Goal: Transaction & Acquisition: Obtain resource

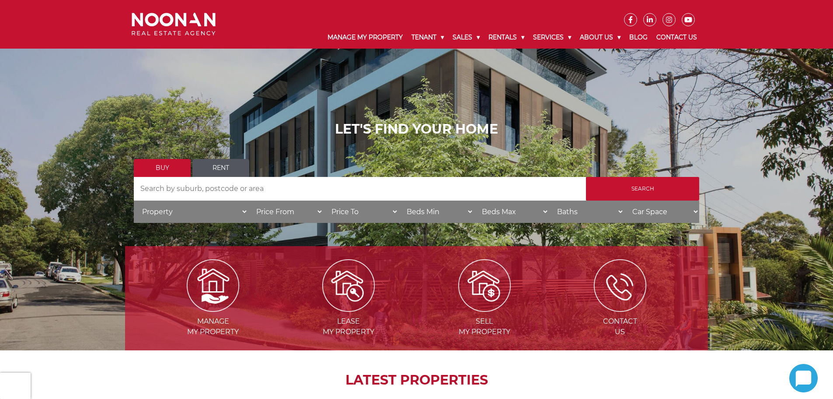
click at [227, 163] on link "Rent" at bounding box center [220, 168] width 57 height 18
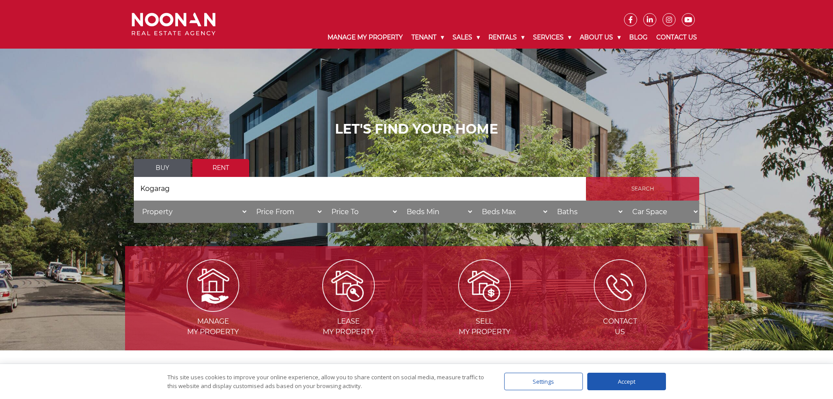
type input "Kogarag"
click at [636, 188] on input "Search" at bounding box center [642, 189] width 113 height 24
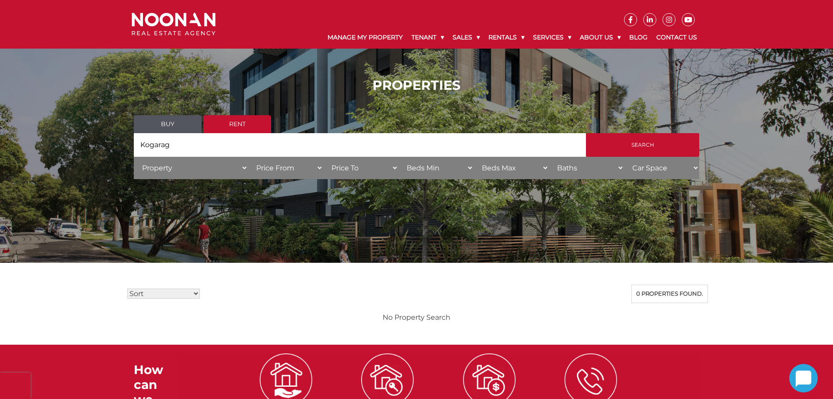
click at [199, 145] on input "Kogarag" at bounding box center [360, 145] width 452 height 24
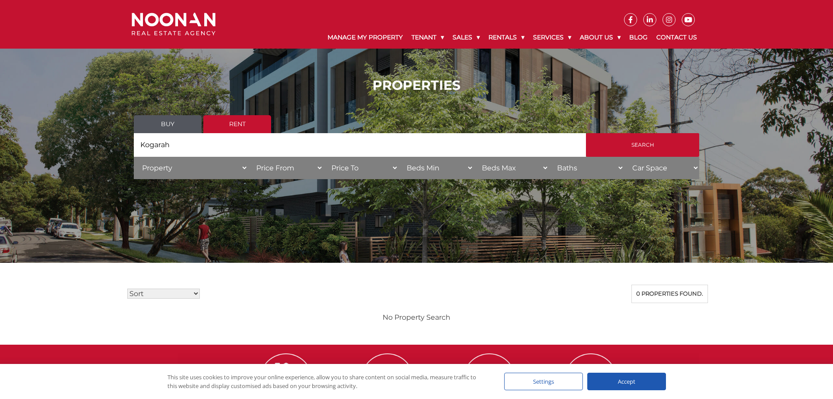
type input "Kogarah"
click at [586, 133] on input "Search" at bounding box center [642, 145] width 113 height 24
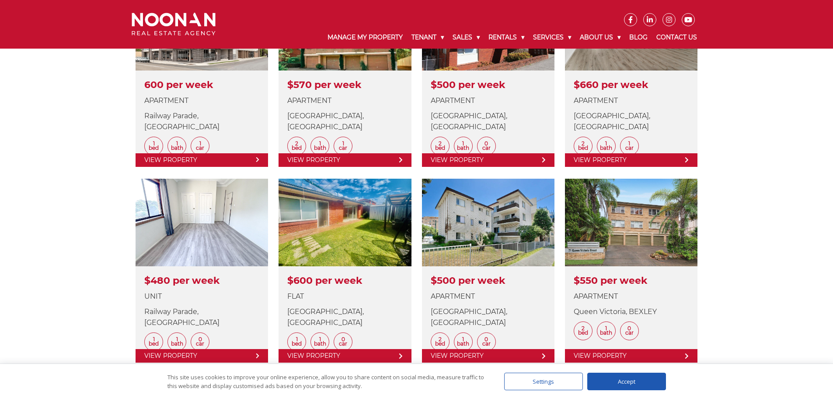
scroll to position [334, 0]
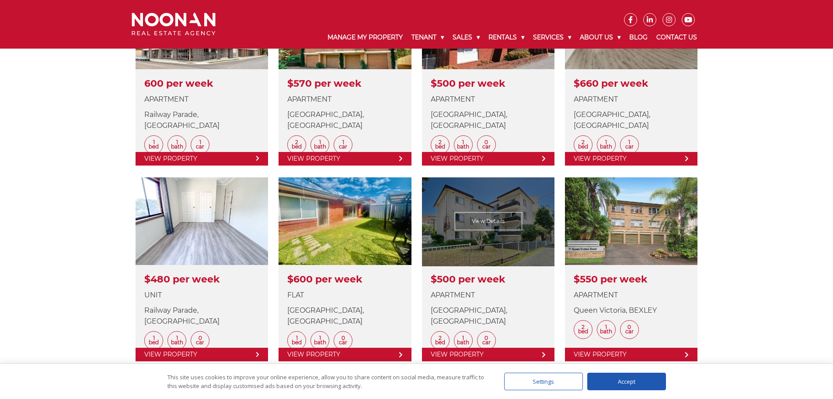
click at [493, 222] on link at bounding box center [488, 269] width 133 height 184
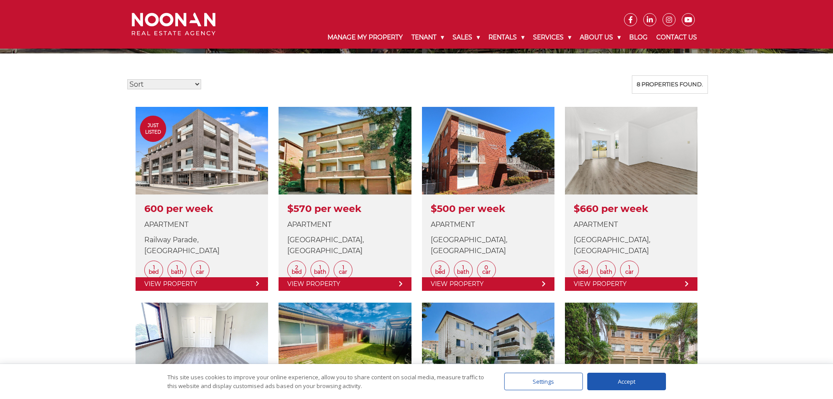
scroll to position [208, 0]
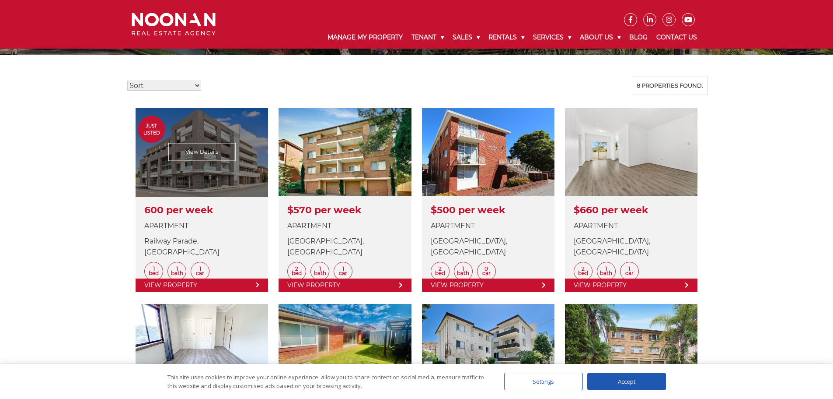
click at [200, 156] on link at bounding box center [202, 200] width 133 height 184
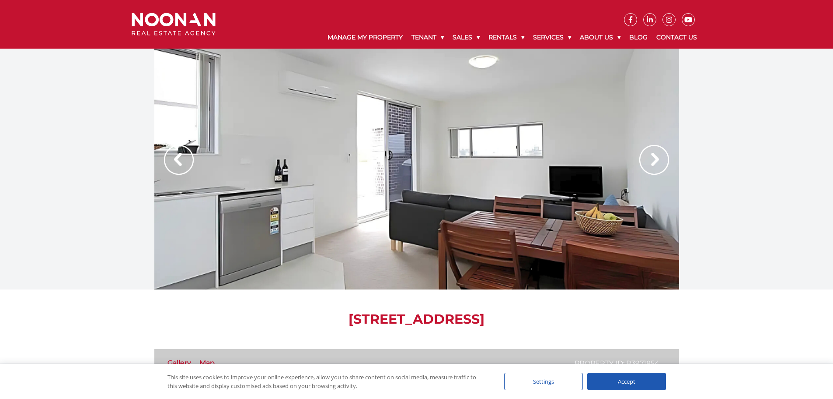
click at [655, 161] on img at bounding box center [655, 160] width 30 height 30
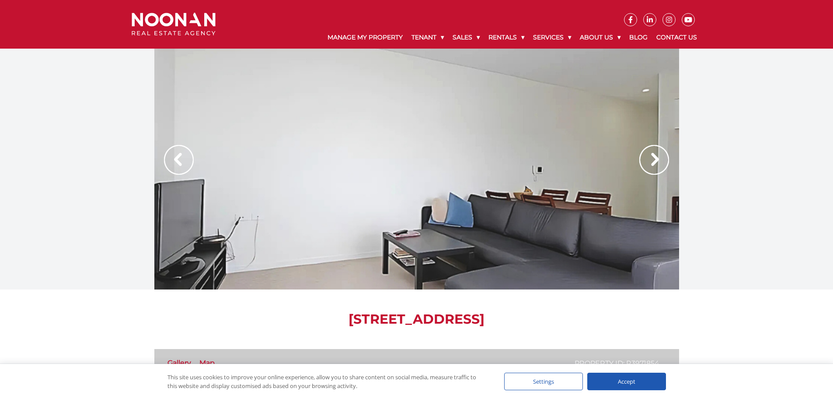
click at [179, 160] on img at bounding box center [179, 160] width 30 height 30
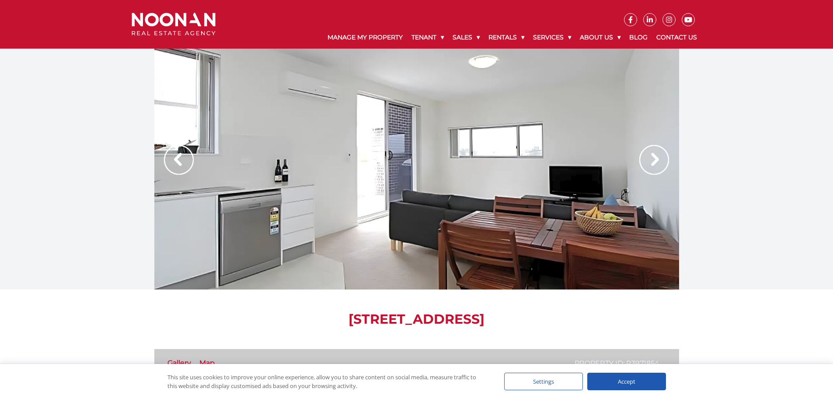
click at [654, 165] on img at bounding box center [655, 160] width 30 height 30
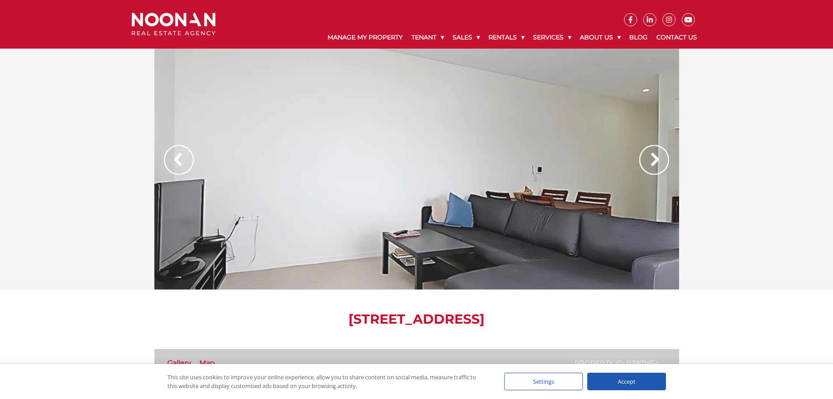
click at [654, 165] on img at bounding box center [655, 160] width 30 height 30
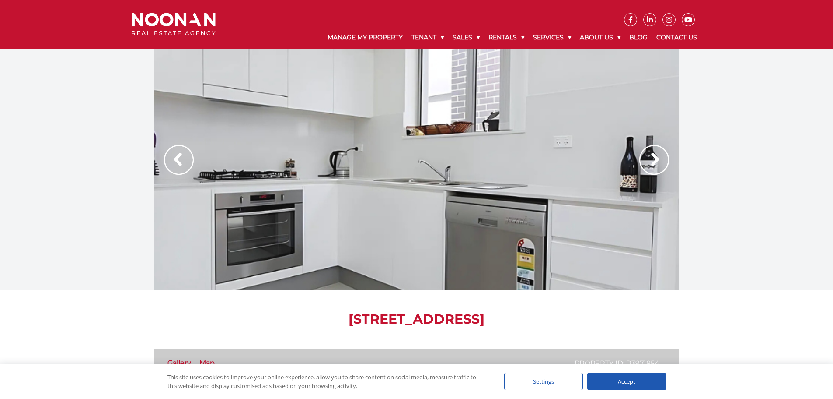
click at [654, 165] on img at bounding box center [655, 160] width 30 height 30
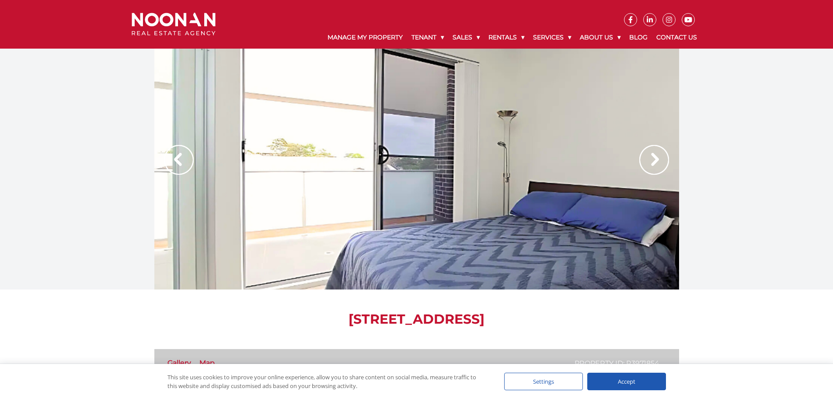
click at [654, 165] on img at bounding box center [655, 160] width 30 height 30
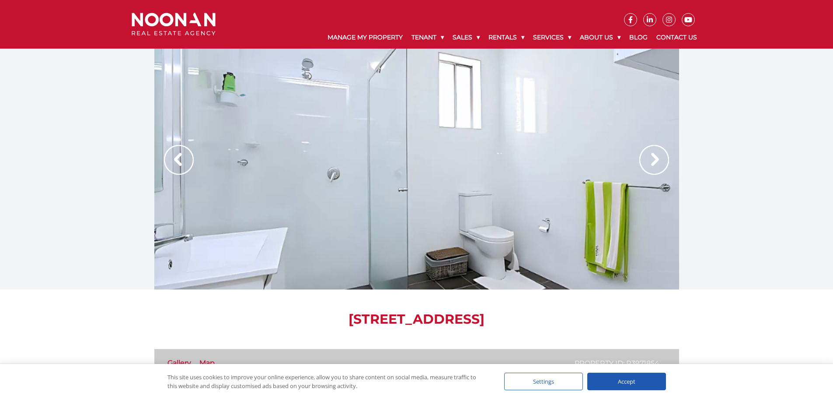
click at [654, 165] on img at bounding box center [655, 160] width 30 height 30
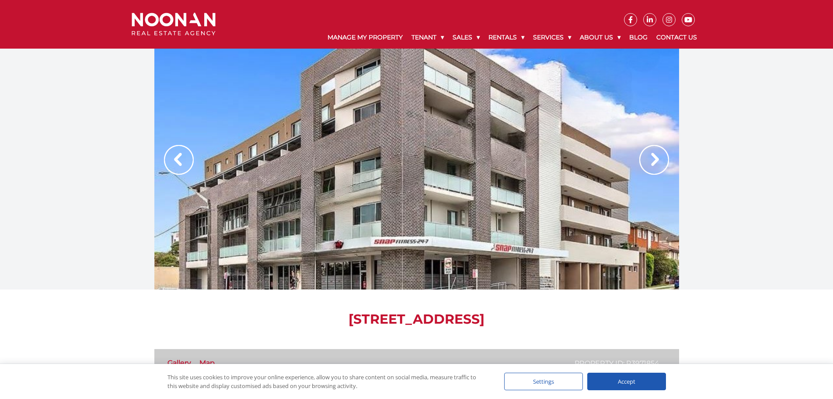
click at [654, 165] on img at bounding box center [655, 160] width 30 height 30
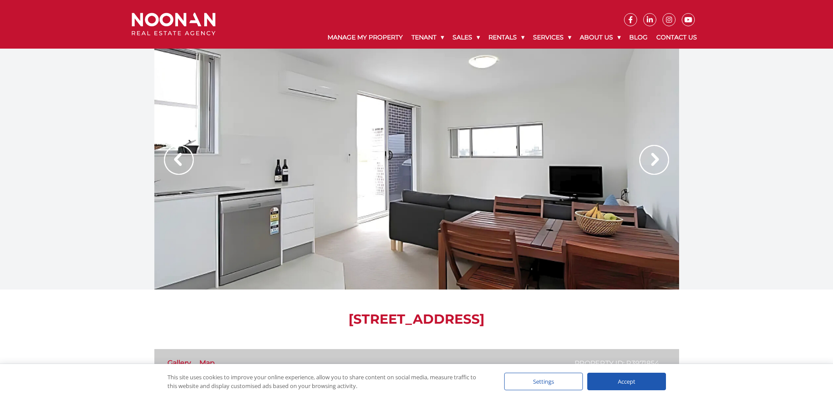
click at [654, 165] on img at bounding box center [655, 160] width 30 height 30
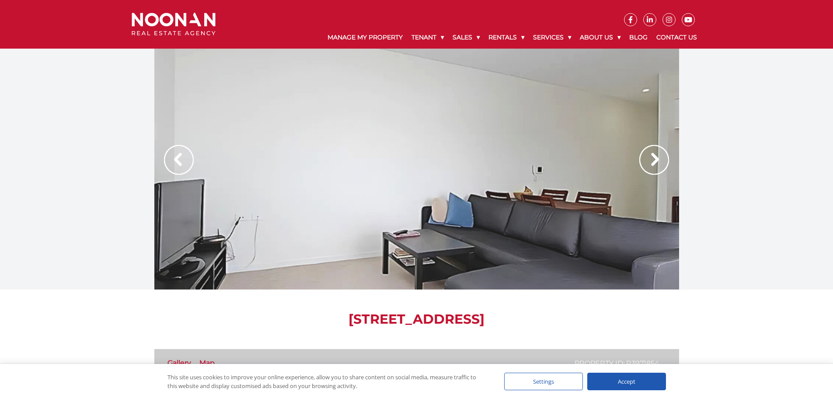
click at [654, 165] on img at bounding box center [655, 160] width 30 height 30
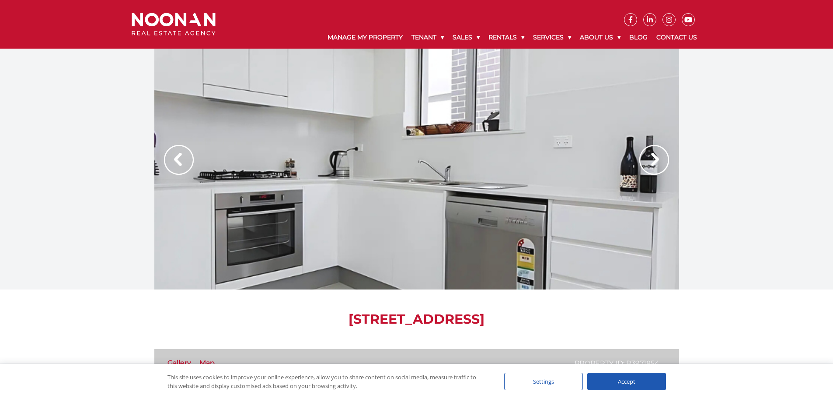
click at [654, 165] on img at bounding box center [655, 160] width 30 height 30
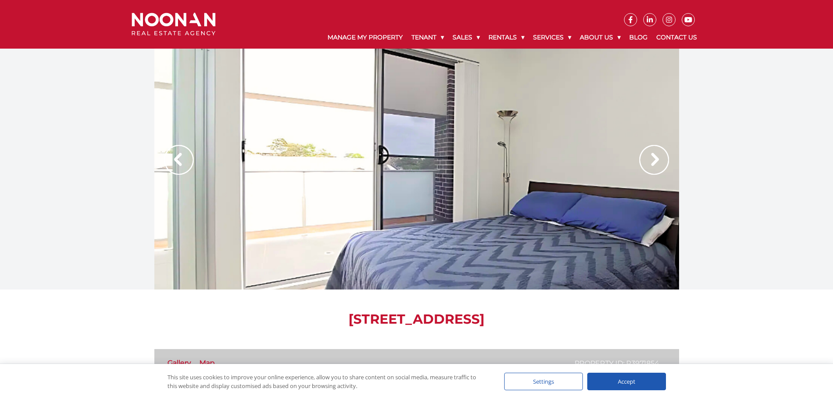
click at [654, 165] on img at bounding box center [655, 160] width 30 height 30
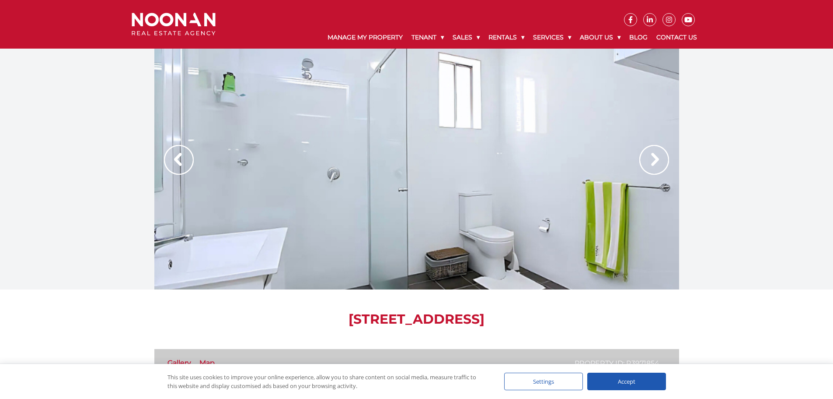
click at [654, 165] on img at bounding box center [655, 160] width 30 height 30
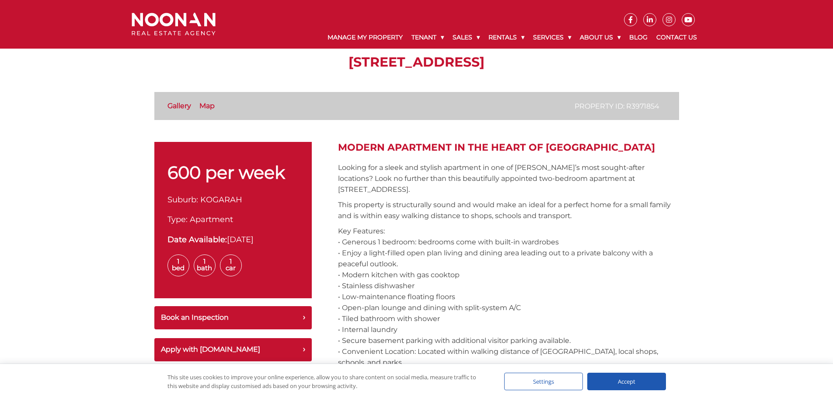
scroll to position [206, 0]
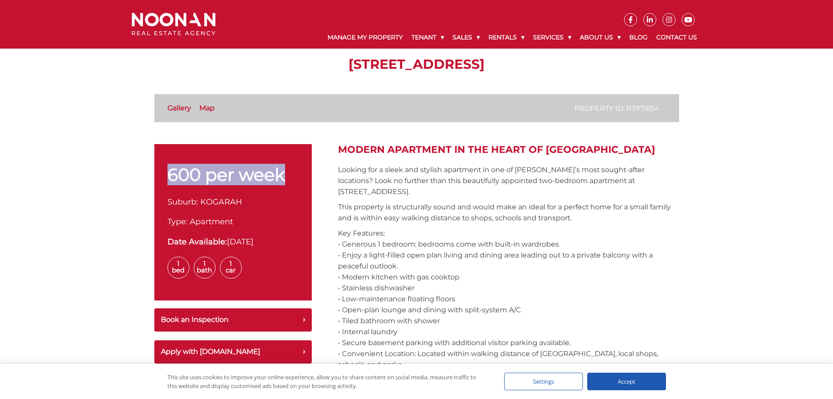
drag, startPoint x: 171, startPoint y: 175, endPoint x: 293, endPoint y: 180, distance: 122.6
click at [293, 180] on p "600 per week" at bounding box center [233, 174] width 131 height 17
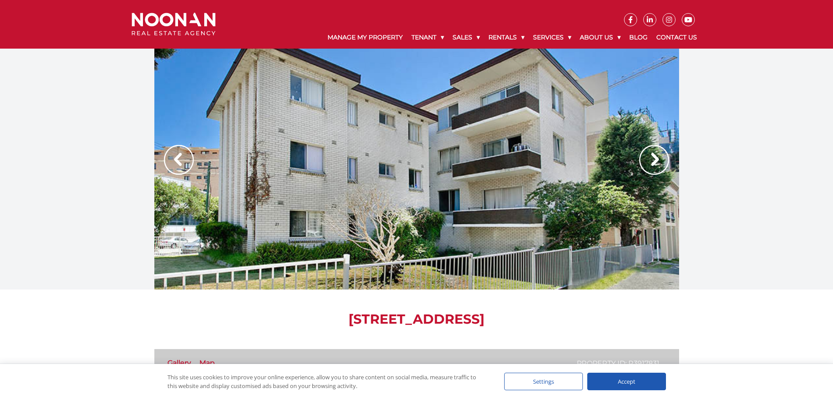
click at [658, 157] on img at bounding box center [655, 160] width 30 height 30
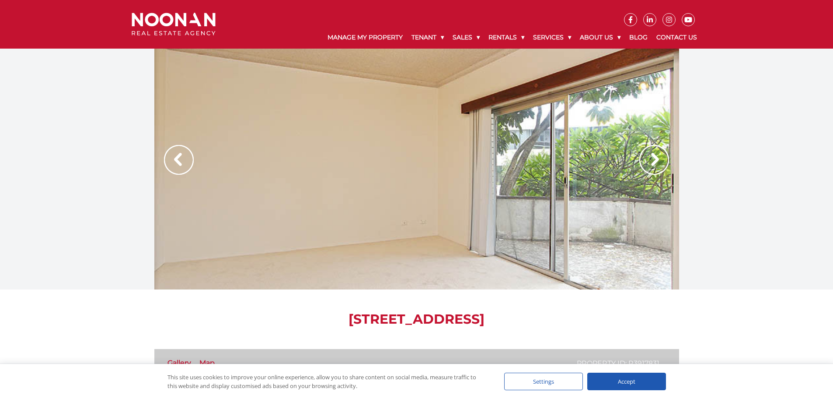
click at [658, 157] on img at bounding box center [655, 160] width 30 height 30
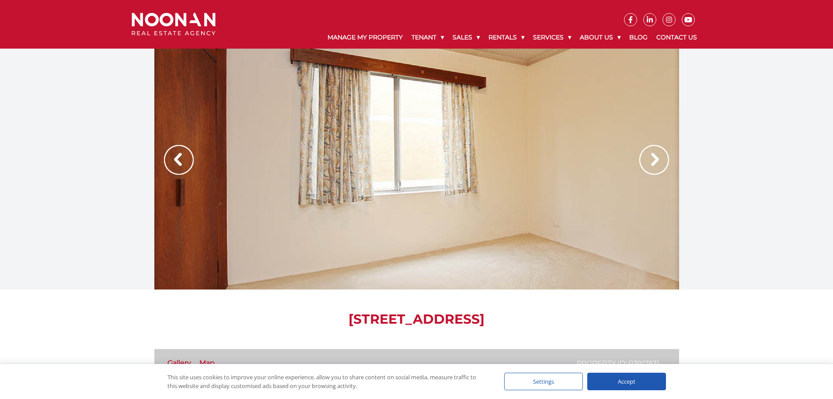
click at [658, 157] on img at bounding box center [655, 160] width 30 height 30
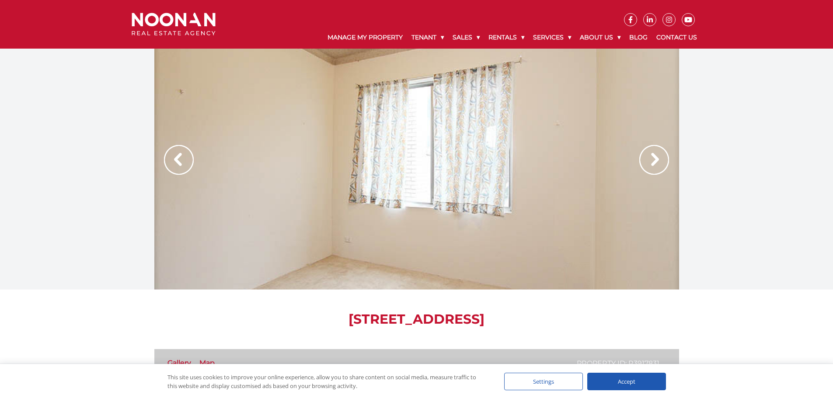
click at [658, 157] on img at bounding box center [655, 160] width 30 height 30
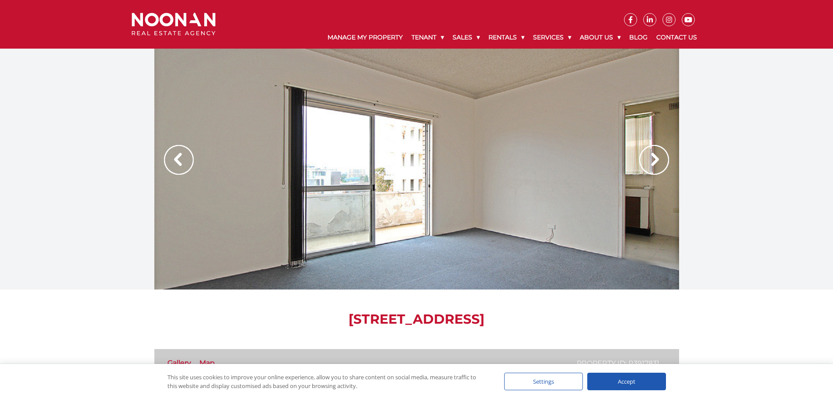
click at [478, 183] on div at bounding box center [416, 169] width 525 height 241
click at [662, 156] on img at bounding box center [655, 160] width 30 height 30
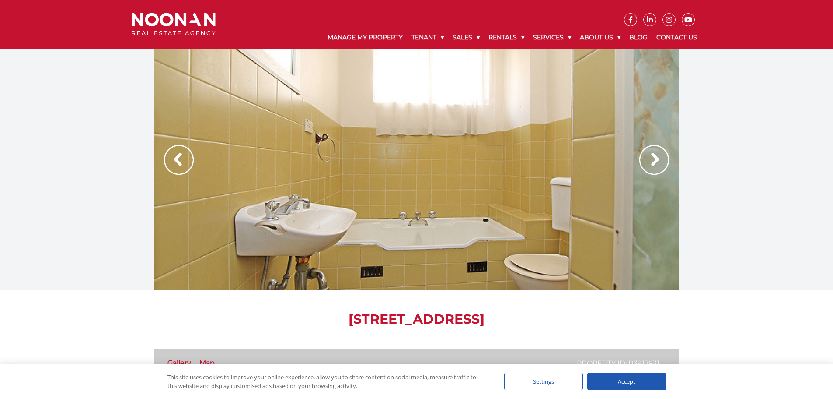
click at [662, 156] on img at bounding box center [655, 160] width 30 height 30
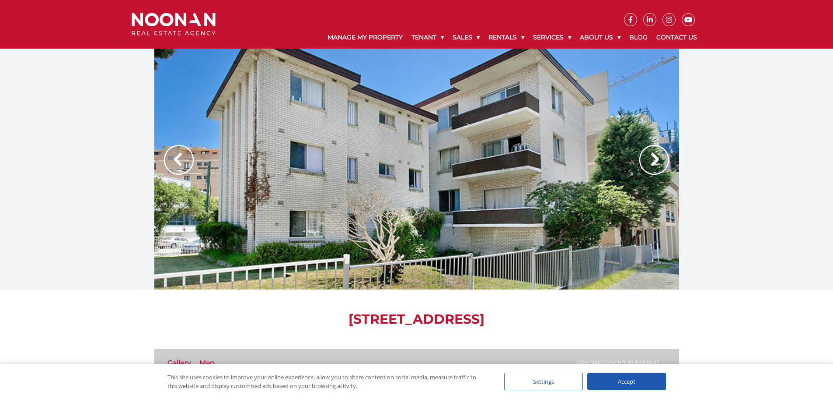
click at [662, 156] on img at bounding box center [655, 160] width 30 height 30
